Goal: Transaction & Acquisition: Purchase product/service

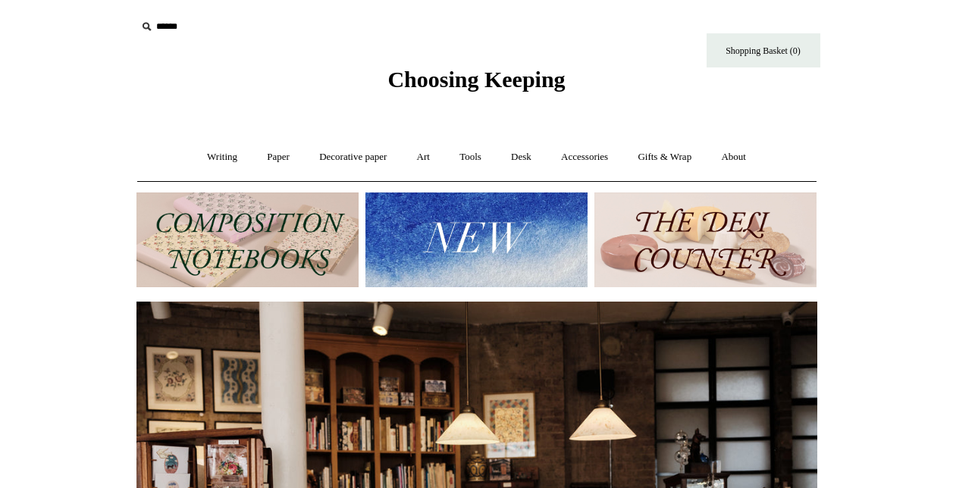
click at [247, 218] on img at bounding box center [247, 240] width 222 height 95
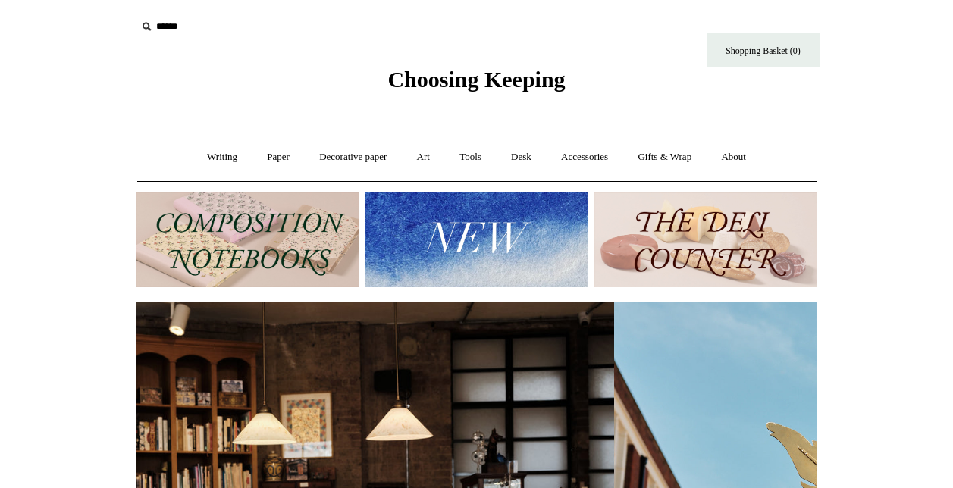
click at [309, 220] on img at bounding box center [247, 240] width 222 height 95
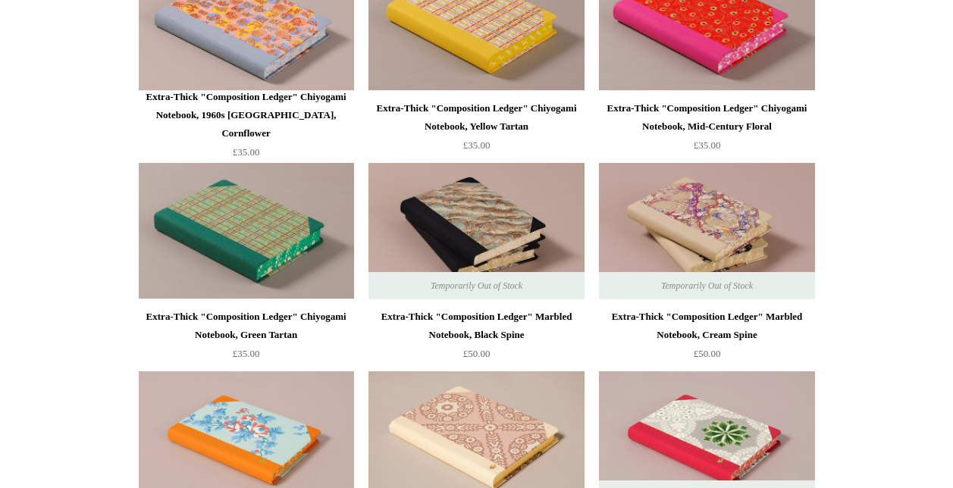
scroll to position [1630, 0]
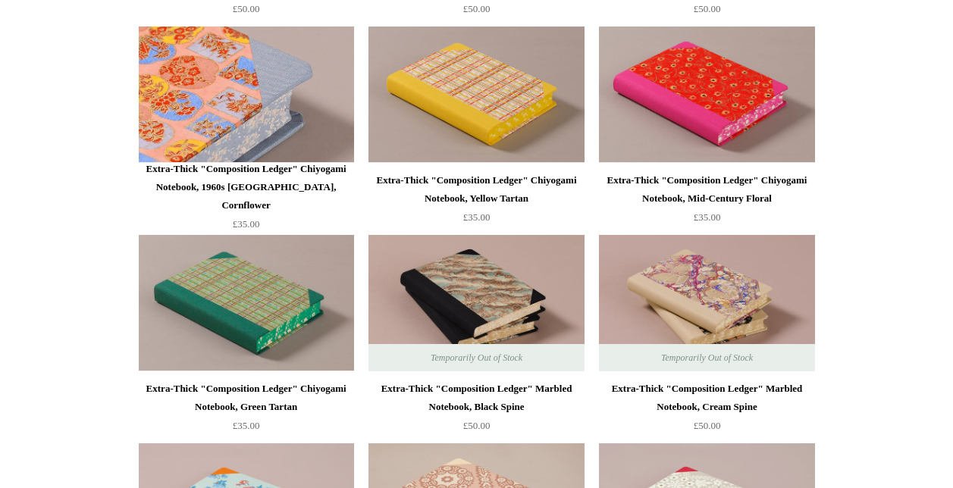
click at [281, 102] on img at bounding box center [246, 95] width 215 height 136
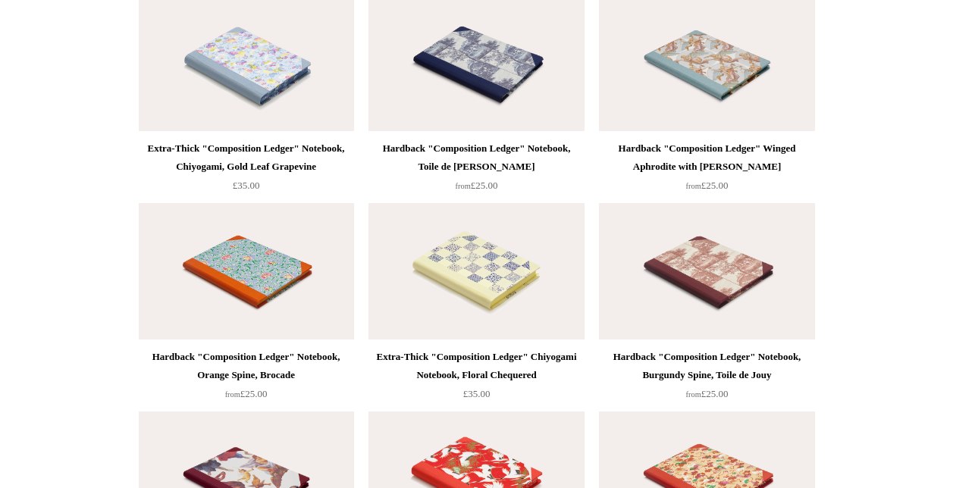
scroll to position [2916, 0]
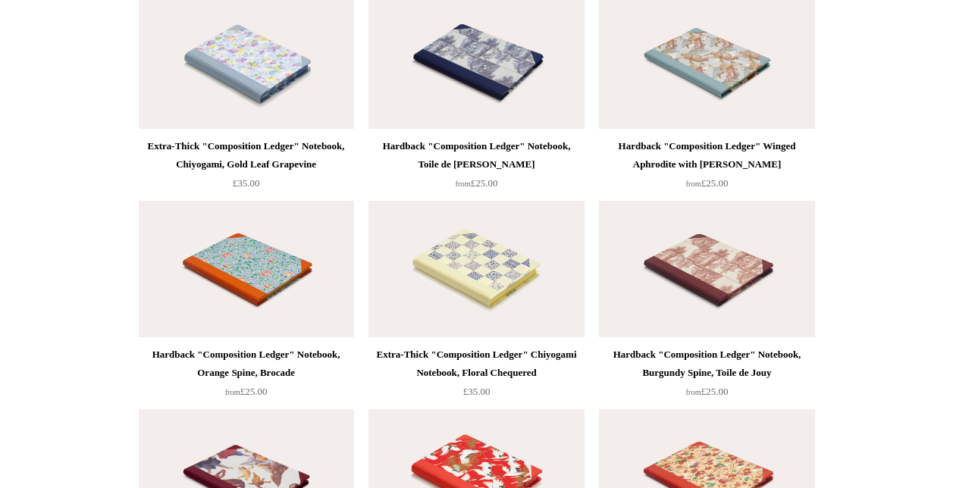
click at [271, 52] on img at bounding box center [246, 60] width 215 height 136
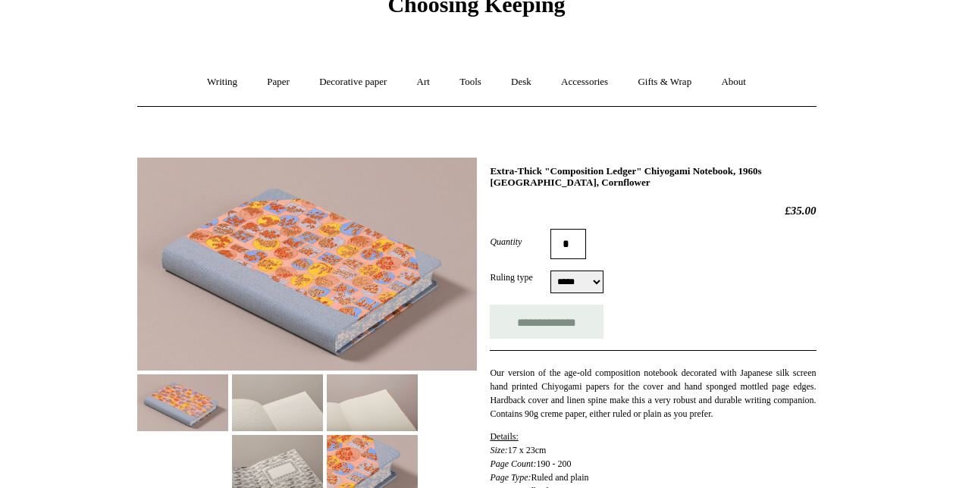
scroll to position [77, 0]
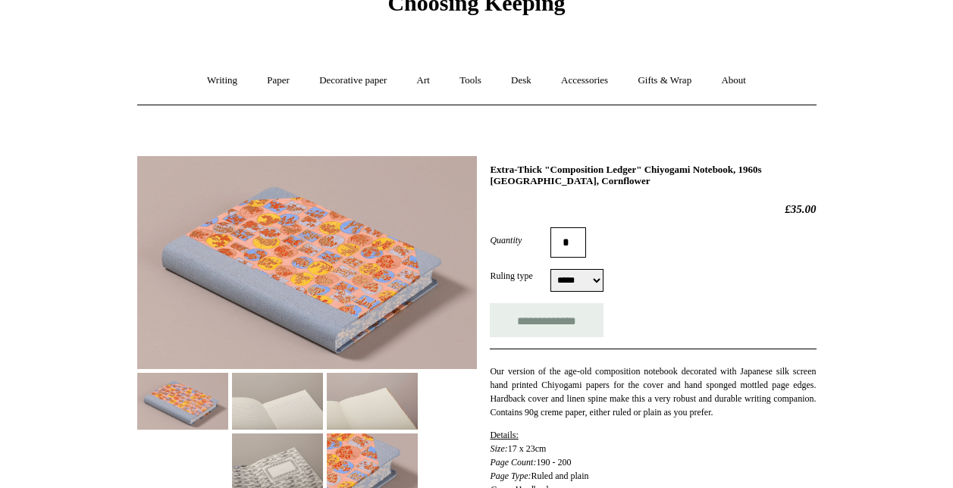
click at [569, 283] on select "***** *****" at bounding box center [577, 280] width 53 height 23
click at [650, 283] on div "Ruling type ***** ***** ***** *****" at bounding box center [653, 280] width 326 height 23
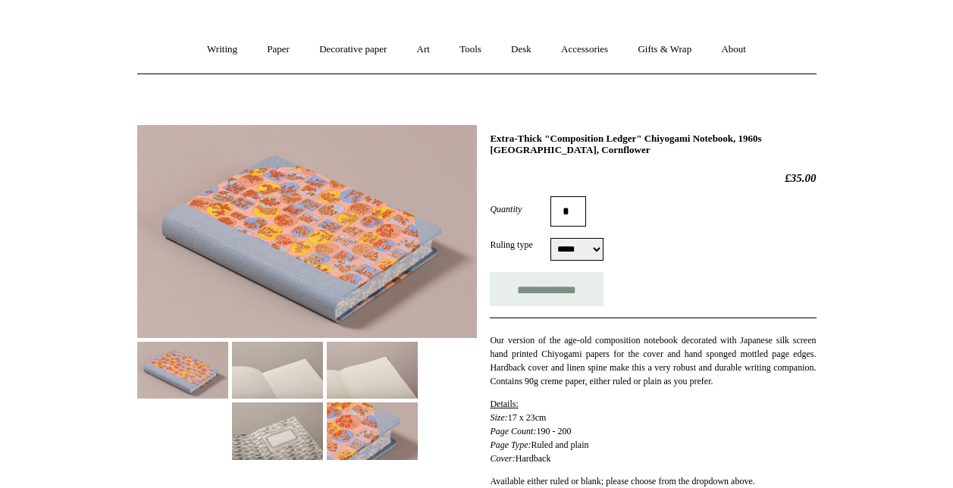
scroll to position [159, 0]
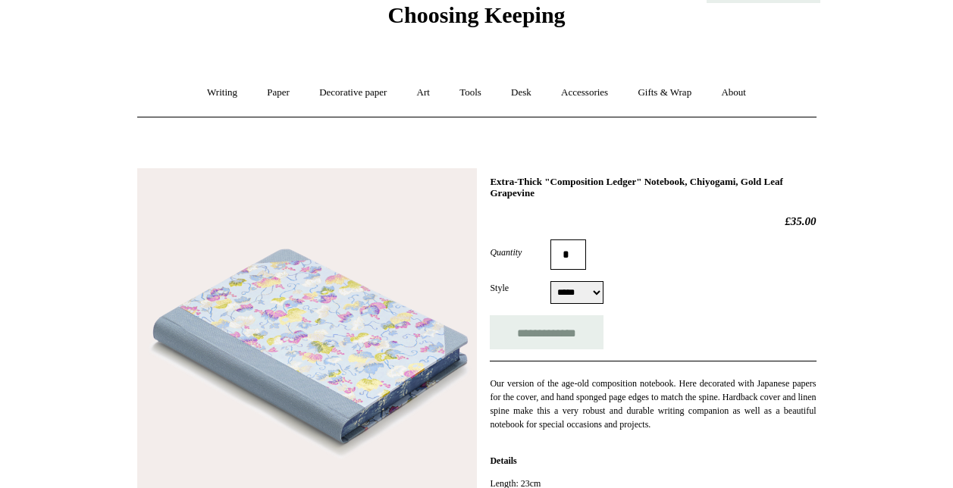
scroll to position [64, 0]
